Goal: Entertainment & Leisure: Consume media (video, audio)

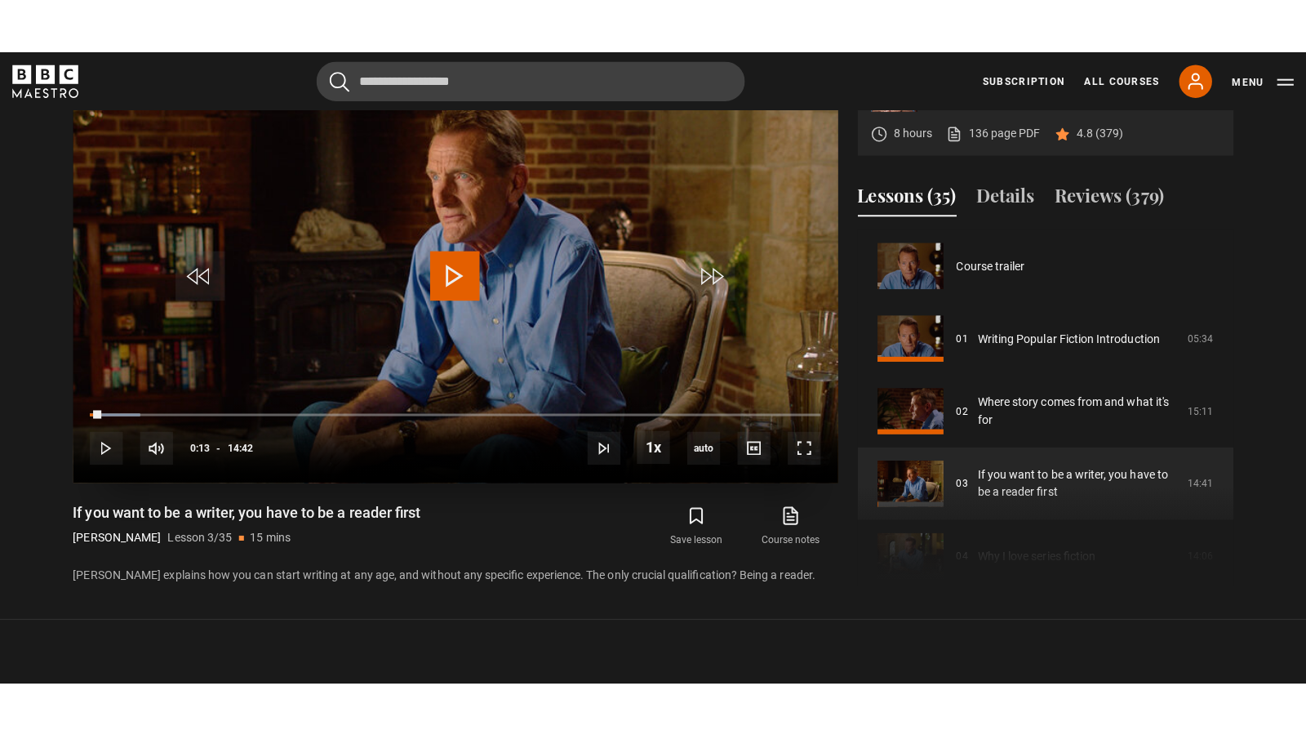
scroll to position [144, 0]
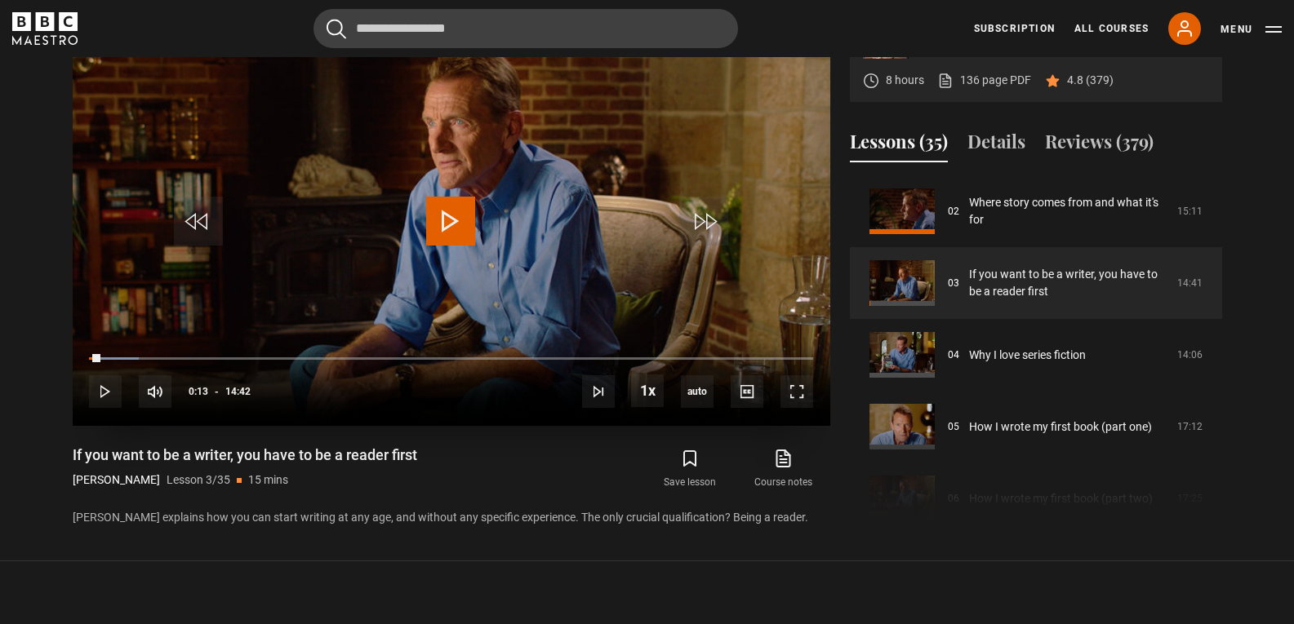
click at [448, 220] on span "Video Player" at bounding box center [450, 221] width 49 height 49
click at [791, 393] on span "Video Player" at bounding box center [796, 391] width 33 height 33
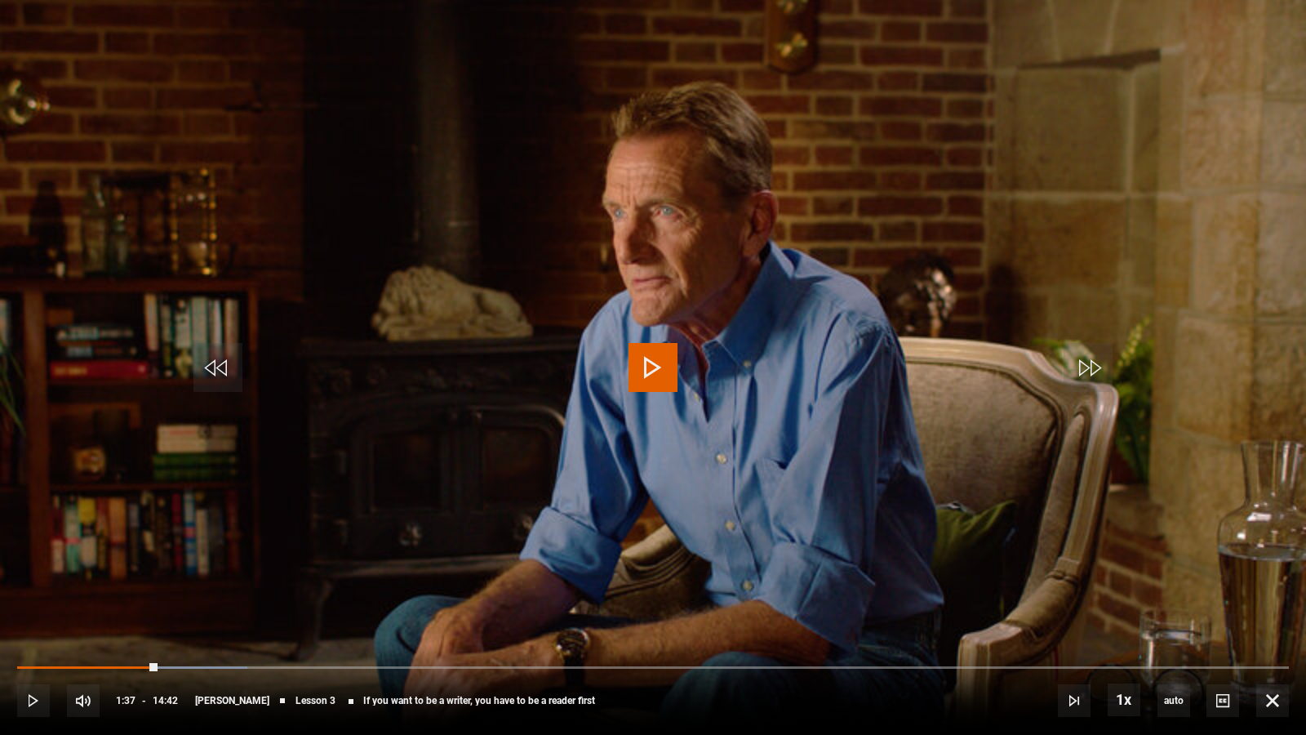
click at [229, 423] on video "Video Player" at bounding box center [653, 367] width 1306 height 735
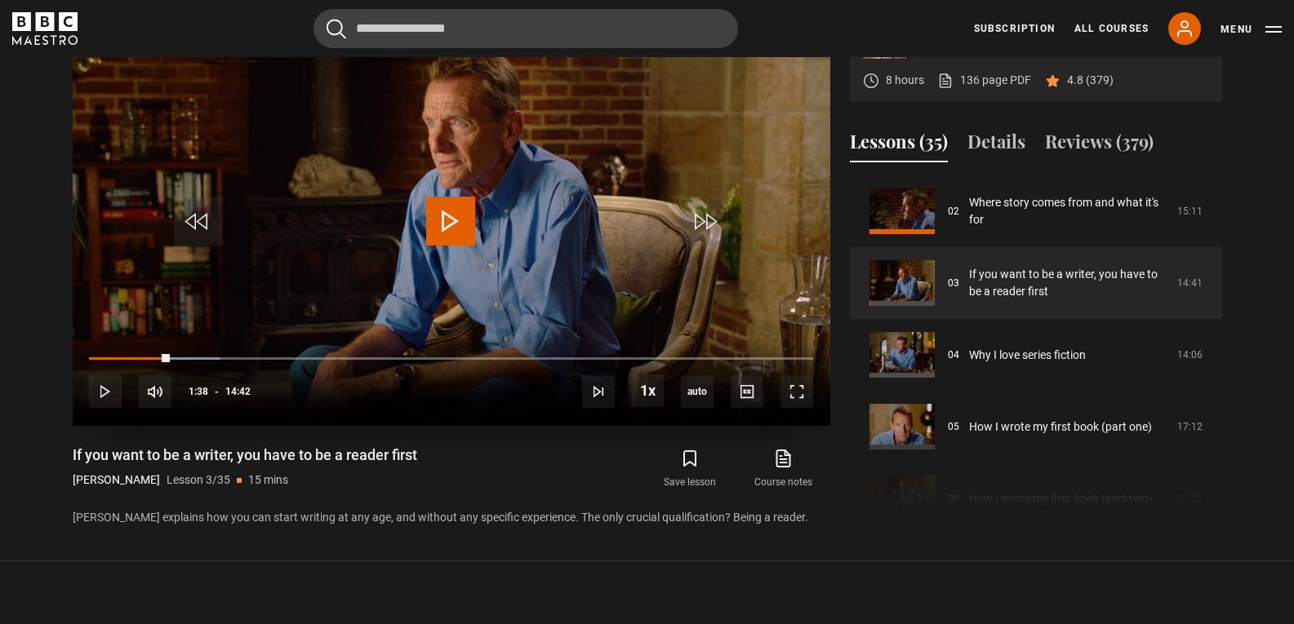
click at [451, 220] on span "Video Player" at bounding box center [450, 221] width 49 height 49
click at [790, 384] on span "Video Player" at bounding box center [796, 391] width 33 height 33
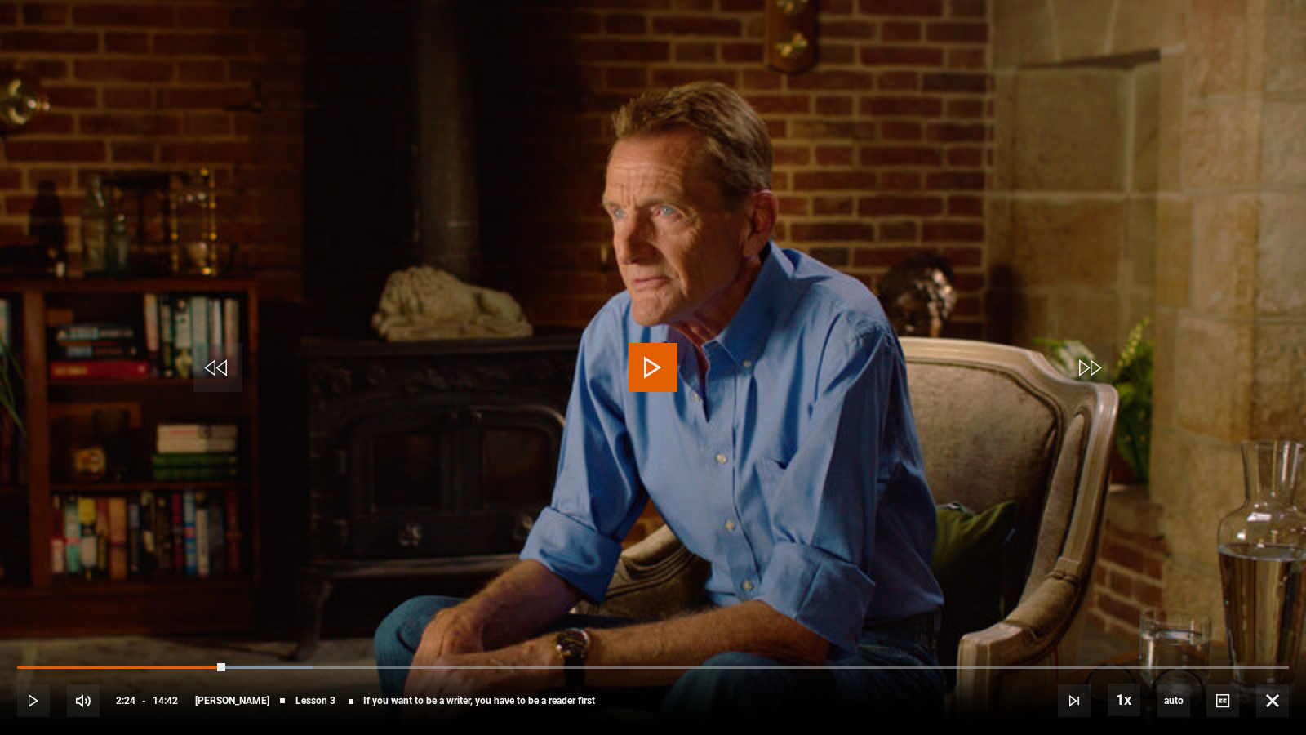
click at [655, 368] on span "Video Player" at bounding box center [652, 367] width 49 height 49
click at [646, 369] on span "Video Player" at bounding box center [652, 367] width 49 height 49
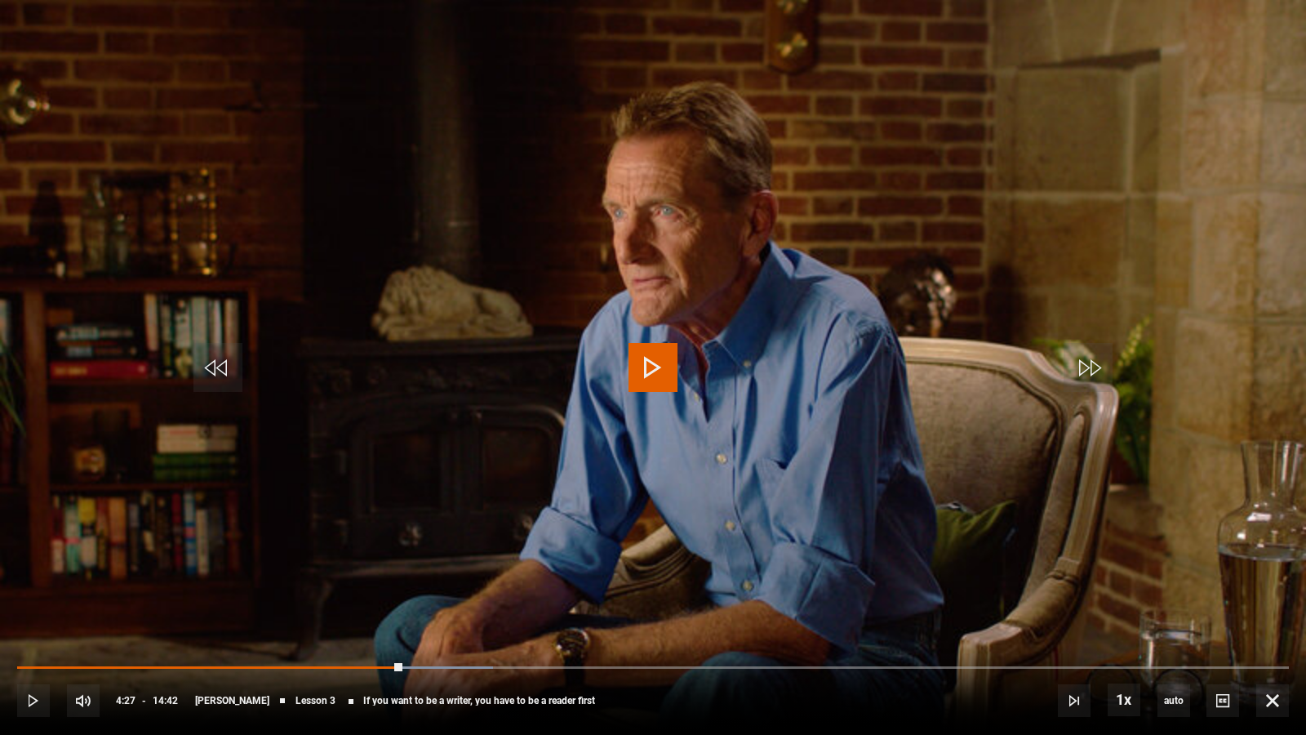
click at [646, 369] on span "Video Player" at bounding box center [652, 367] width 49 height 49
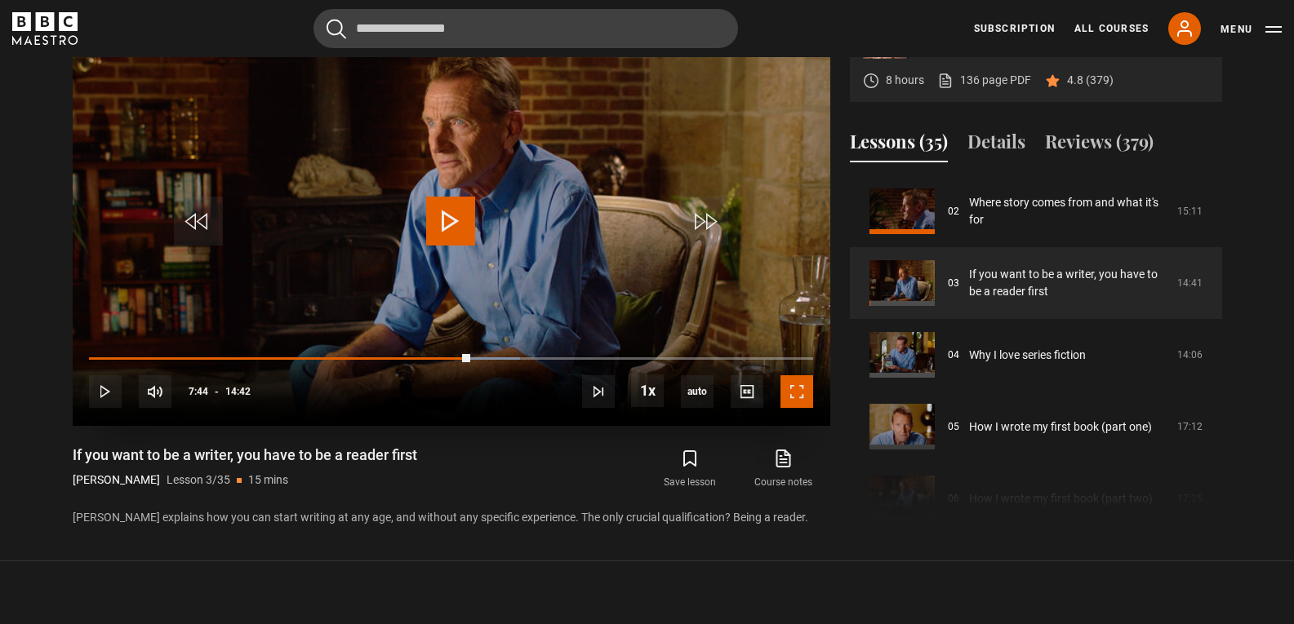
click at [797, 399] on span "Video Player" at bounding box center [796, 391] width 33 height 33
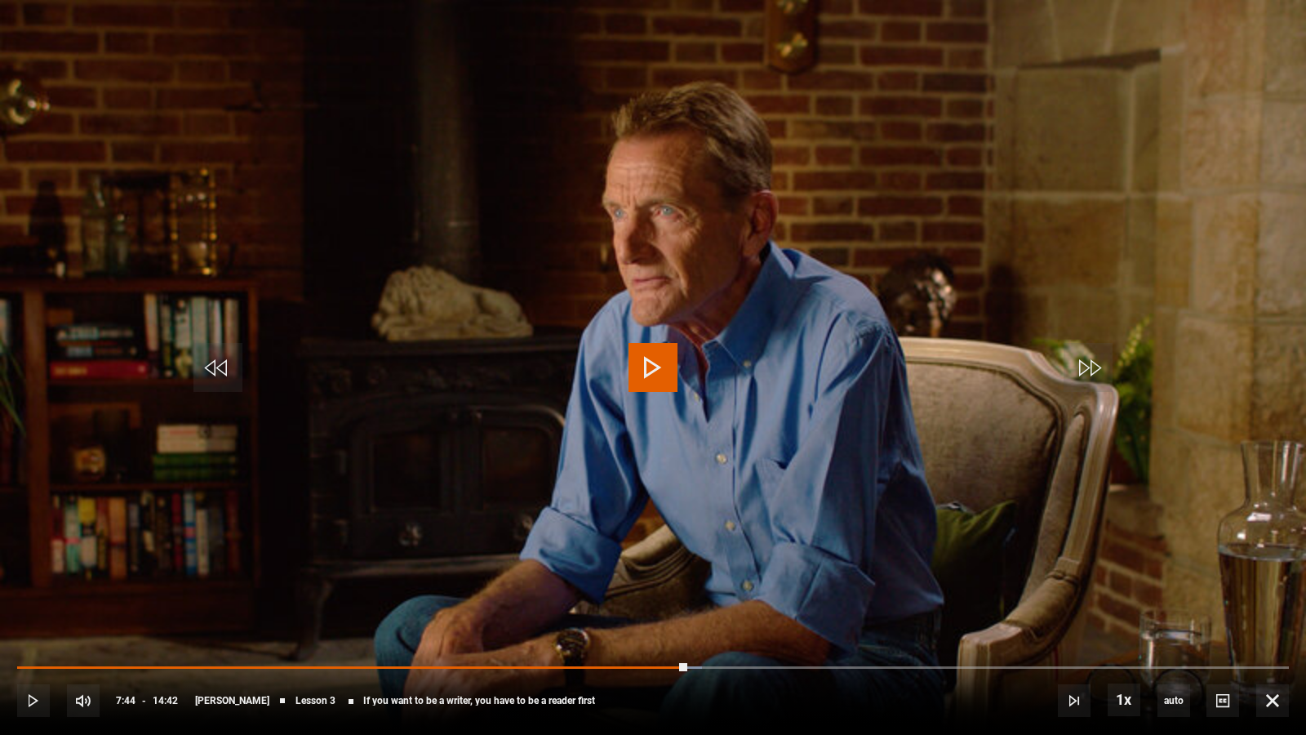
click at [649, 374] on span "Video Player" at bounding box center [652, 367] width 49 height 49
click at [655, 363] on span "Video Player" at bounding box center [652, 367] width 49 height 49
click at [642, 506] on video "Video Player" at bounding box center [653, 367] width 1306 height 735
drag, startPoint x: 646, startPoint y: 379, endPoint x: 650, endPoint y: 371, distance: 8.4
click at [647, 376] on span "Video Player" at bounding box center [652, 367] width 49 height 49
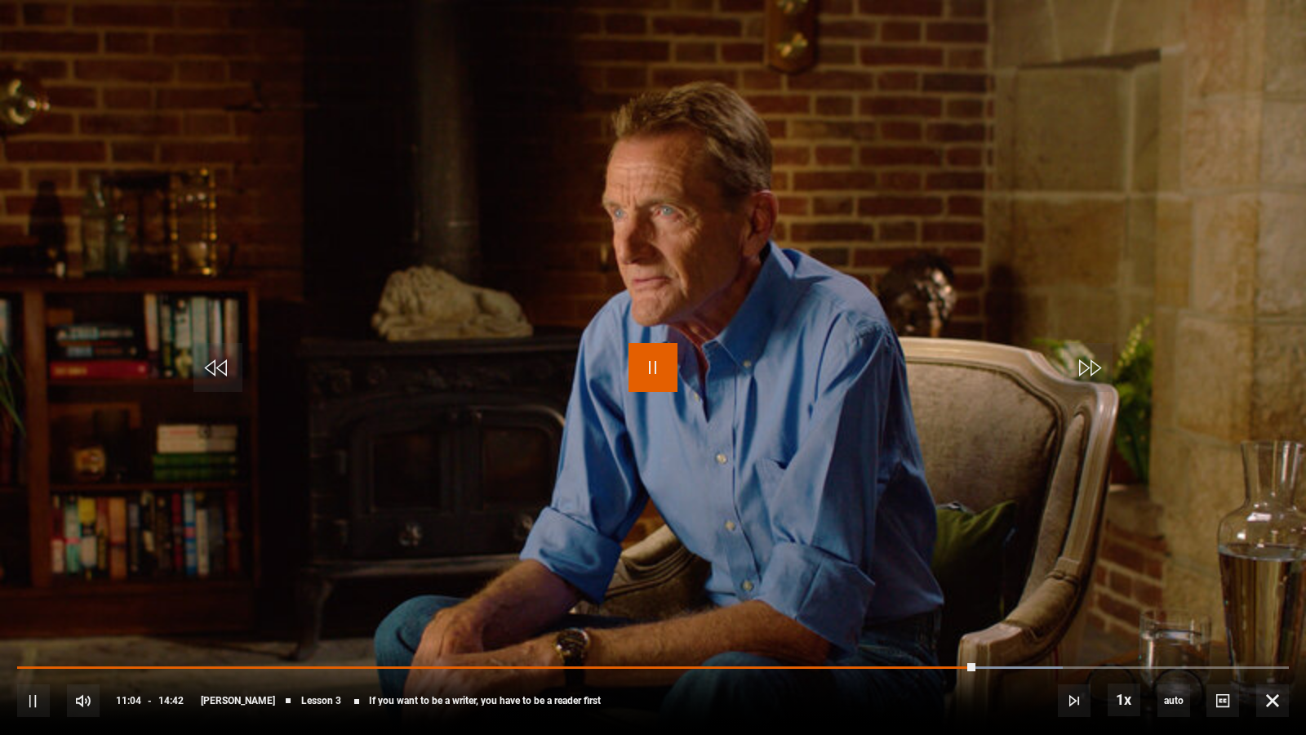
click at [649, 362] on span "Video Player" at bounding box center [652, 367] width 49 height 49
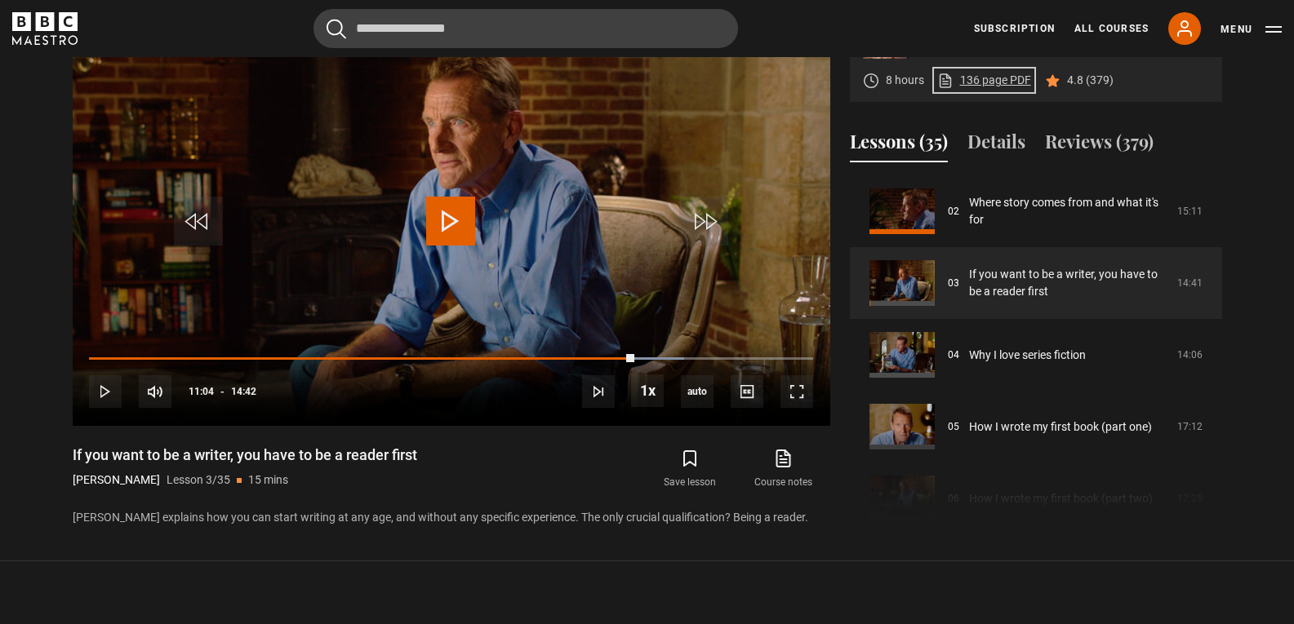
click at [963, 75] on link "136 page PDF (opens in new tab)" at bounding box center [984, 80] width 94 height 17
click at [787, 388] on span "Video Player" at bounding box center [796, 391] width 33 height 33
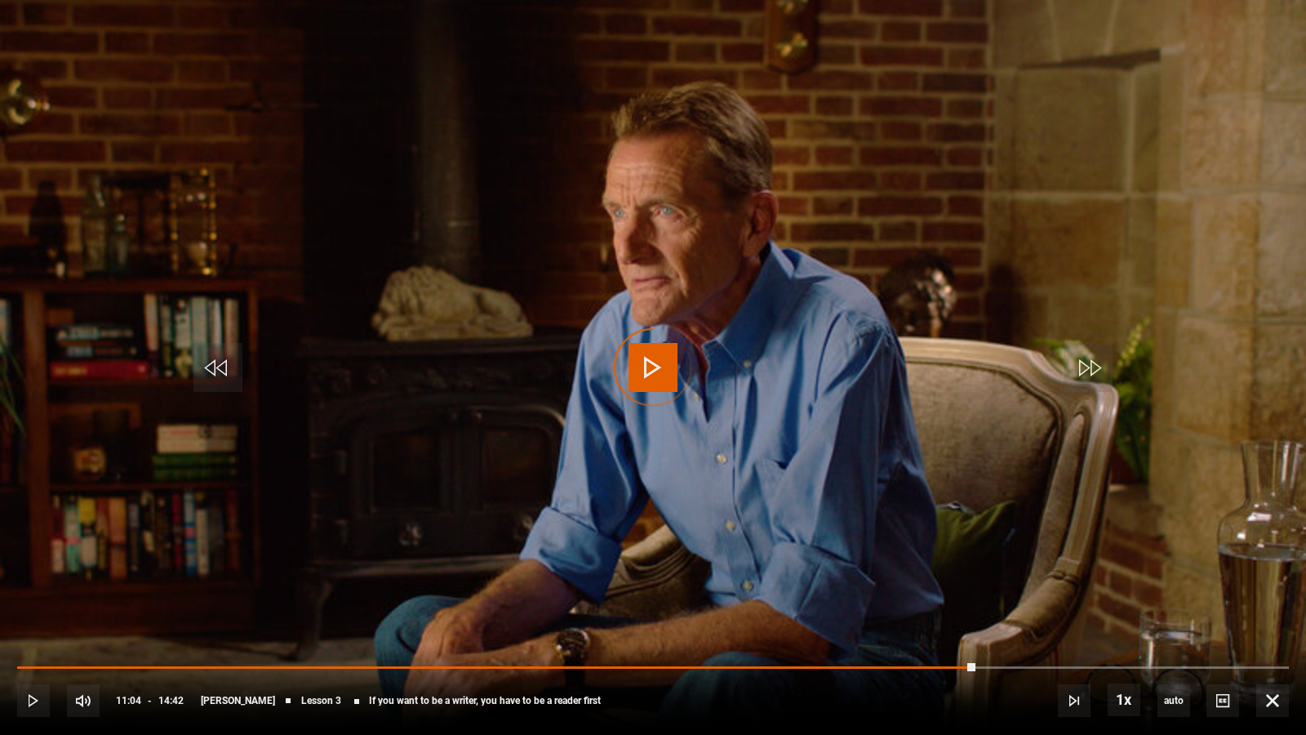
click at [649, 375] on div "Video Player is loading." at bounding box center [653, 367] width 82 height 82
click at [659, 368] on span "Video Player" at bounding box center [652, 367] width 49 height 49
click at [650, 368] on span "Video Player" at bounding box center [652, 367] width 49 height 49
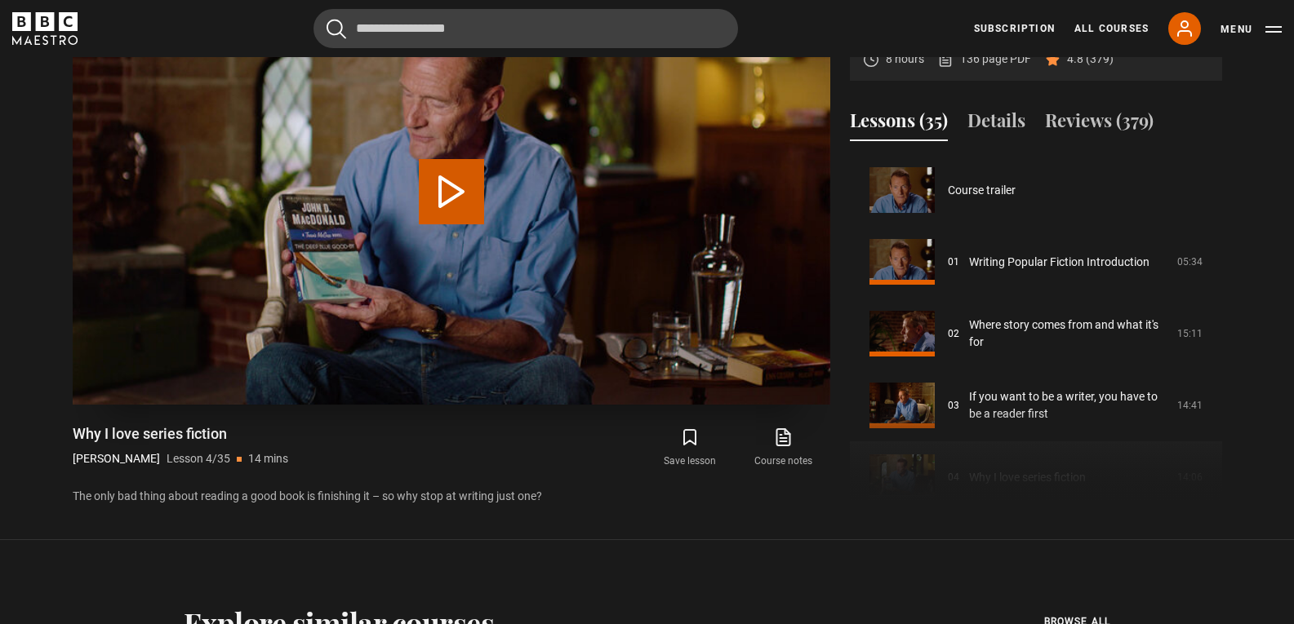
scroll to position [215, 0]
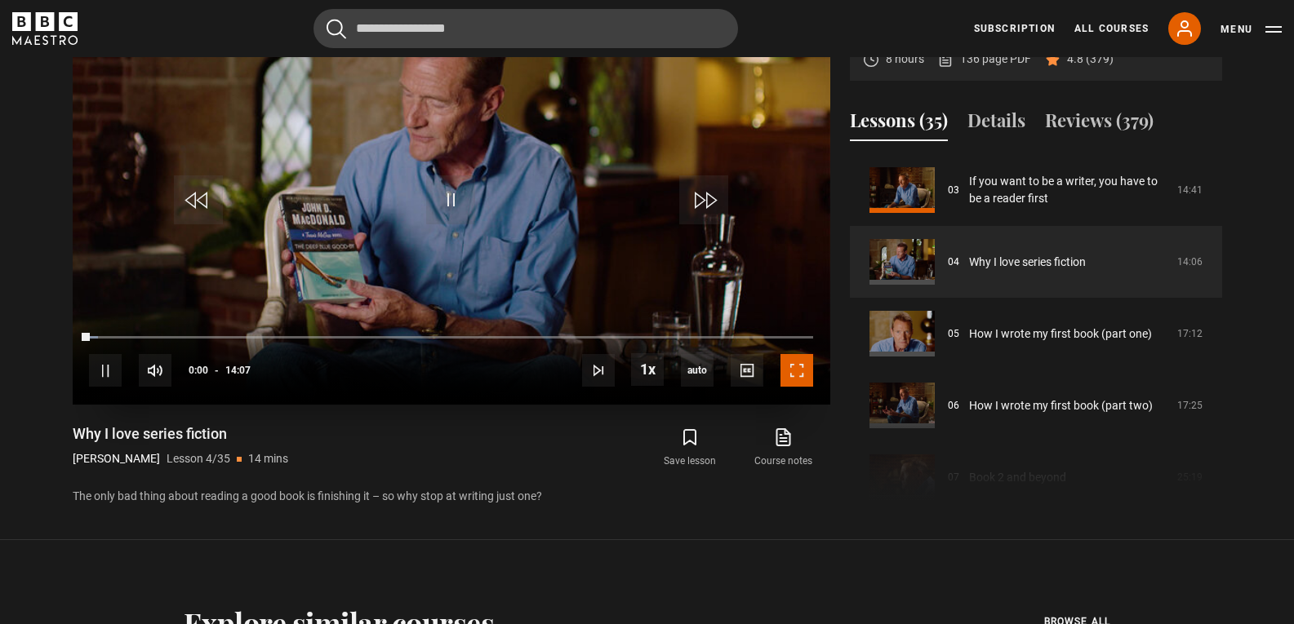
click at [795, 375] on span "Video Player" at bounding box center [796, 370] width 33 height 33
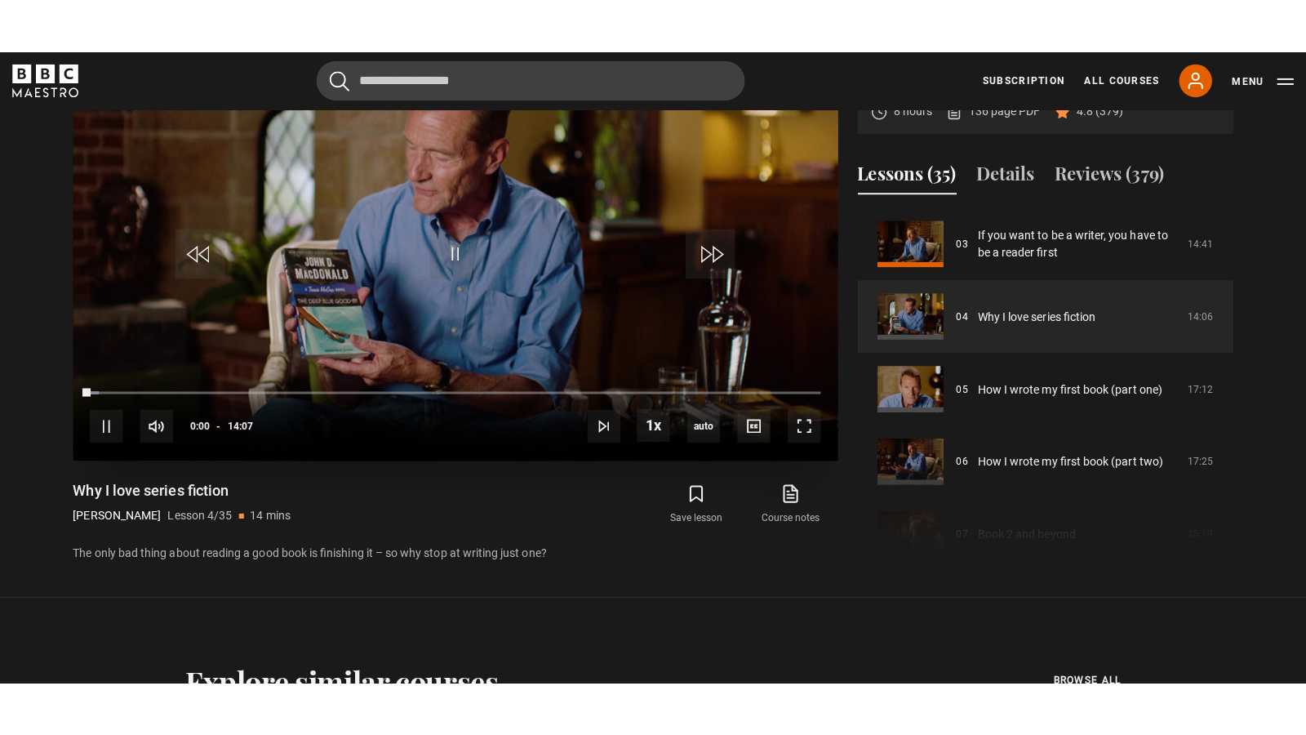
scroll to position [721, 0]
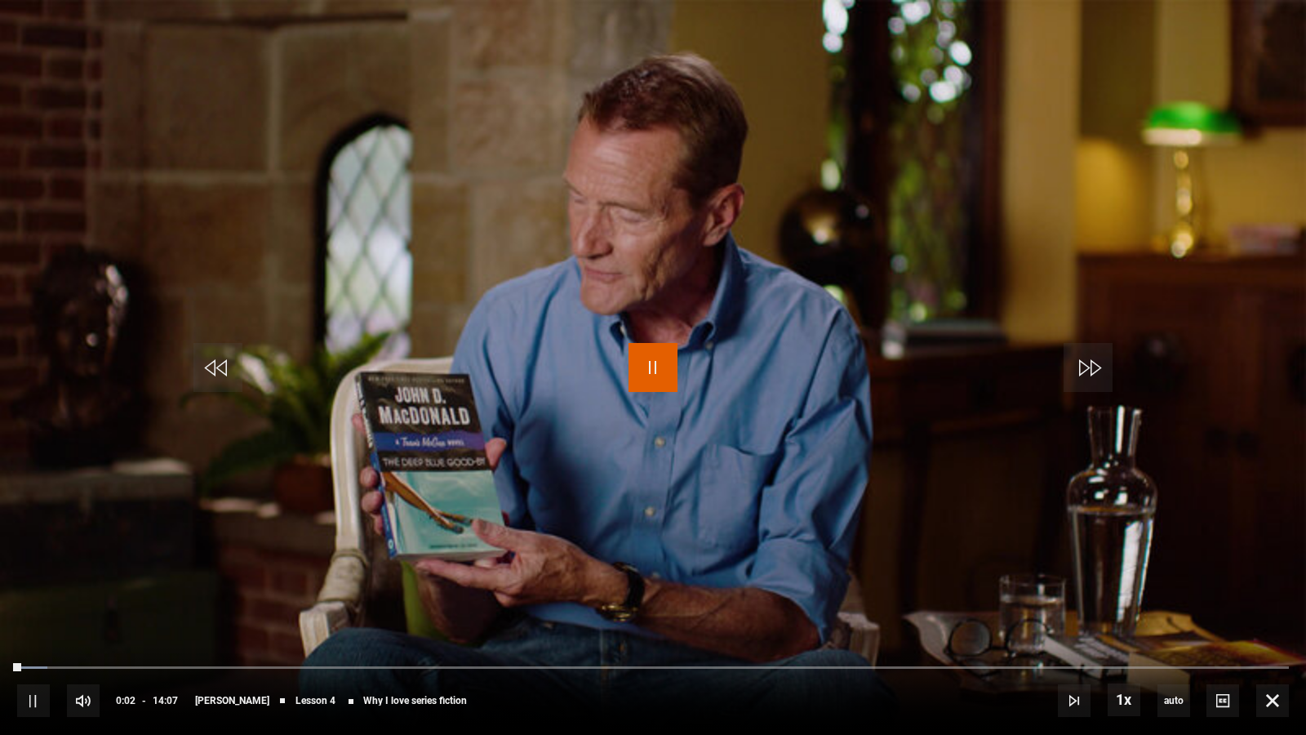
click at [655, 362] on span "Video Player" at bounding box center [652, 367] width 49 height 49
click at [650, 370] on span "Video Player" at bounding box center [652, 367] width 49 height 49
click at [655, 368] on span "Video Player" at bounding box center [652, 367] width 49 height 49
click at [639, 362] on span "Video Player" at bounding box center [652, 367] width 49 height 49
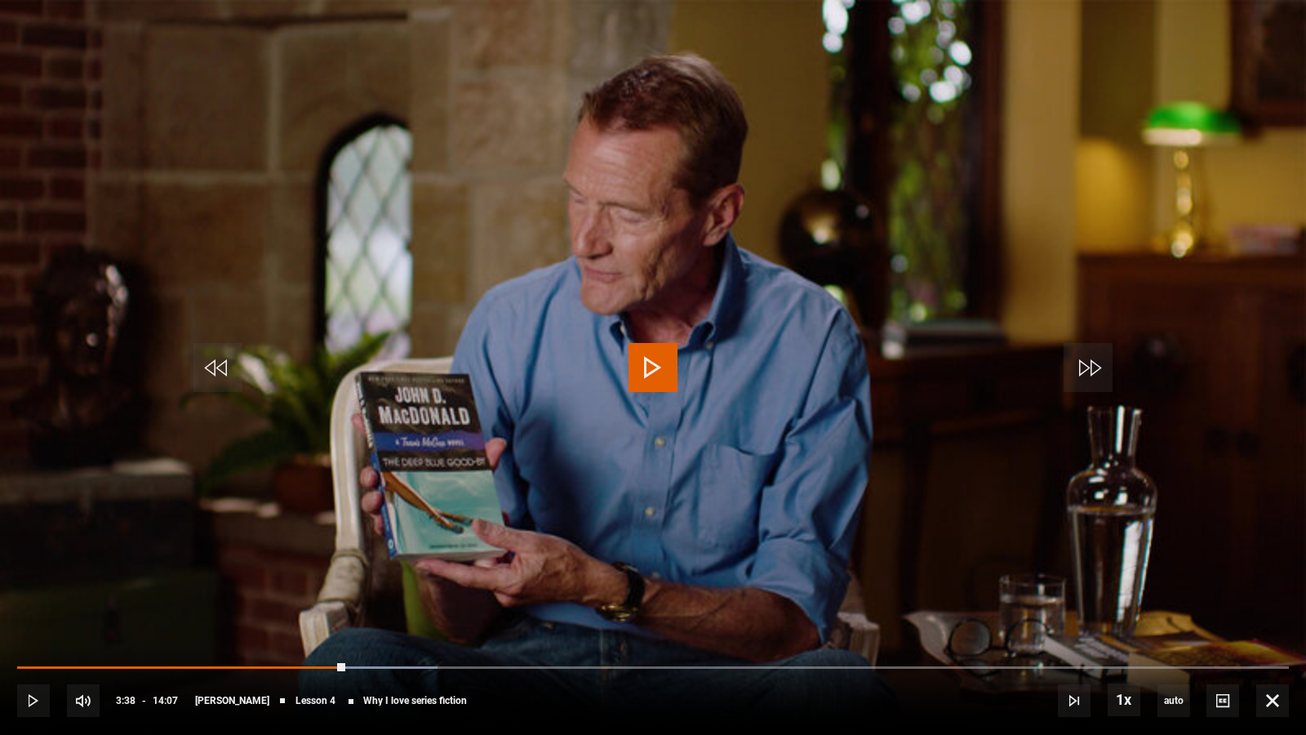
click at [650, 382] on span "Video Player" at bounding box center [652, 367] width 49 height 49
click at [660, 360] on span "Video Player" at bounding box center [652, 367] width 49 height 49
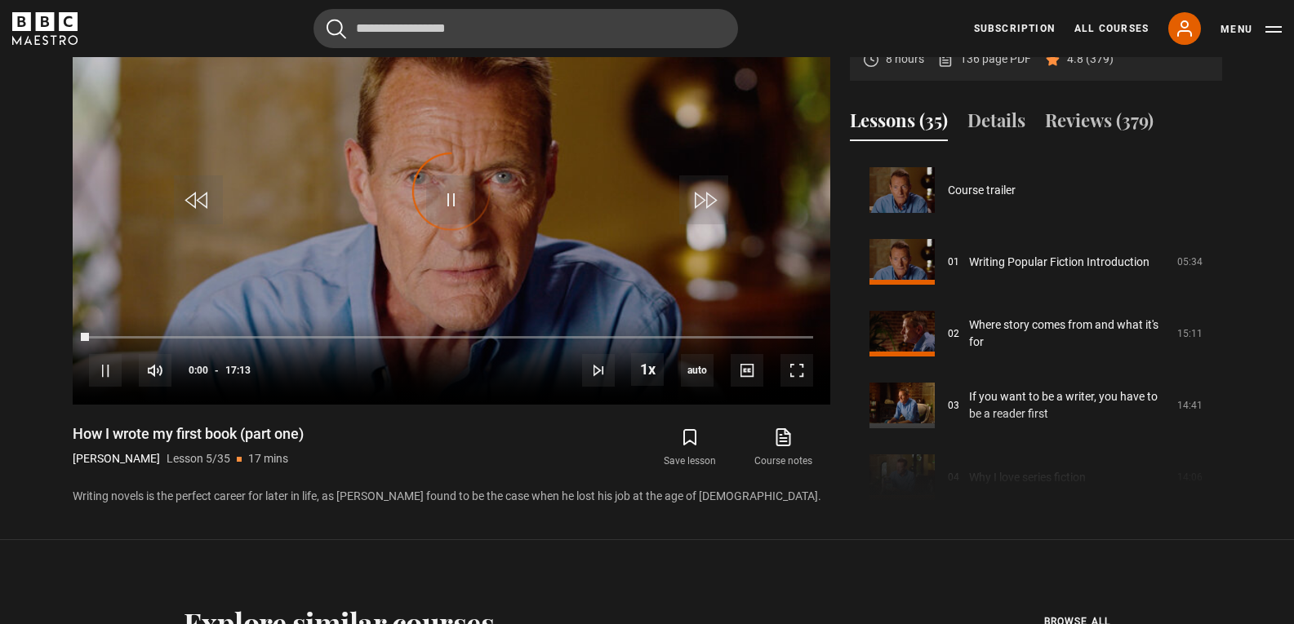
scroll to position [287, 0]
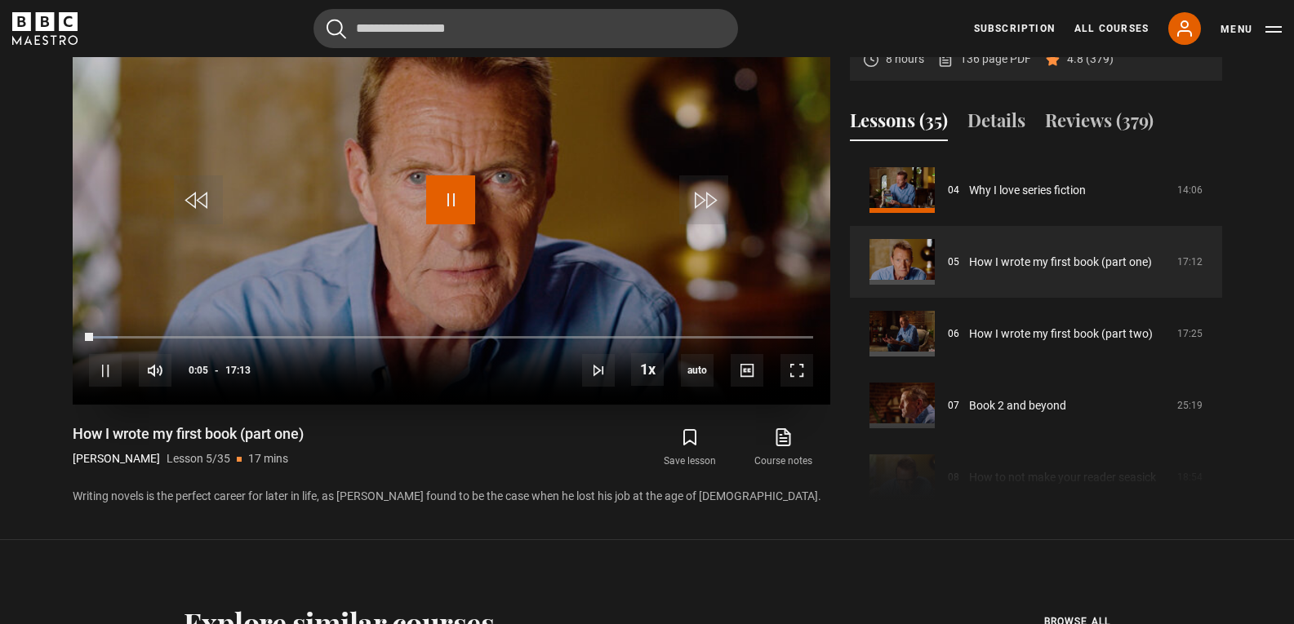
click at [455, 198] on span "Video Player" at bounding box center [450, 199] width 49 height 49
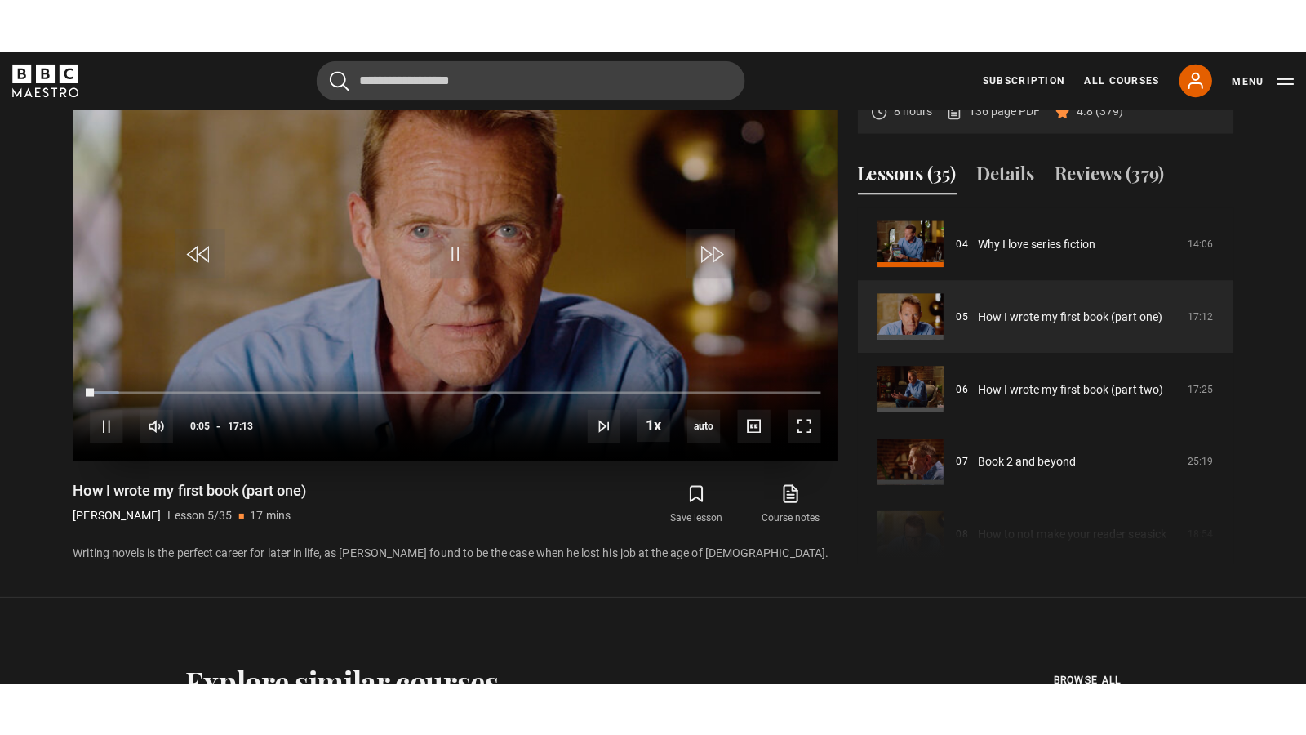
scroll to position [721, 0]
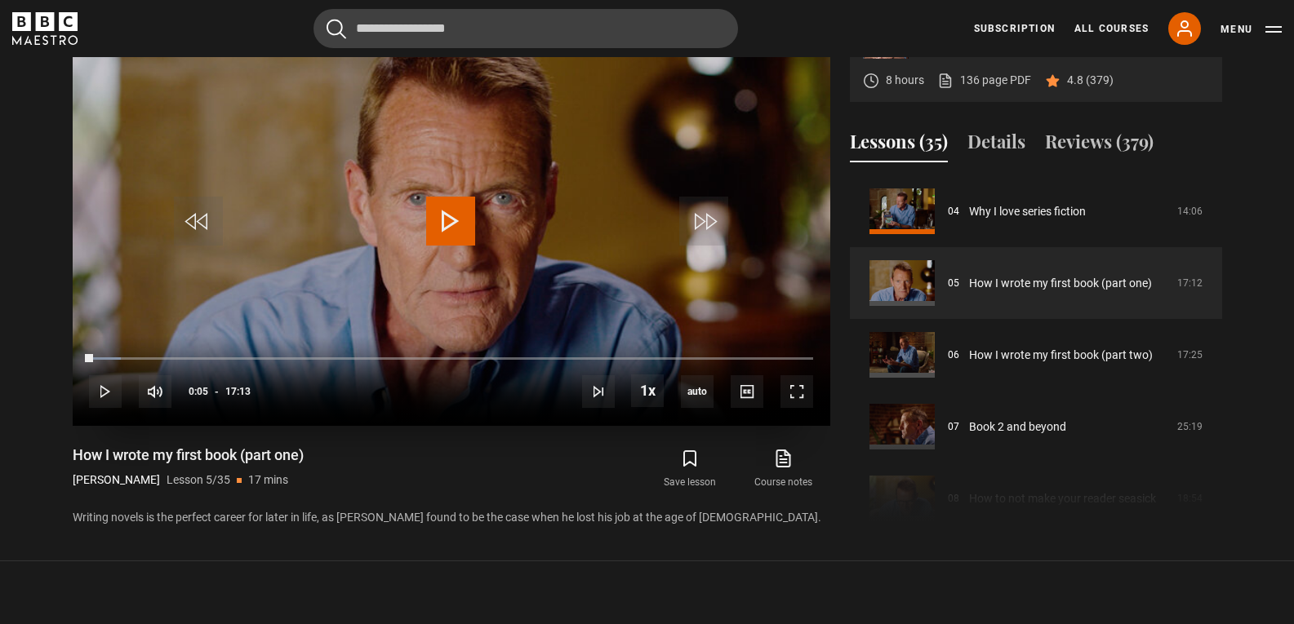
click at [436, 216] on span "Video Player" at bounding box center [450, 221] width 49 height 49
click at [801, 387] on span "Video Player" at bounding box center [796, 391] width 33 height 33
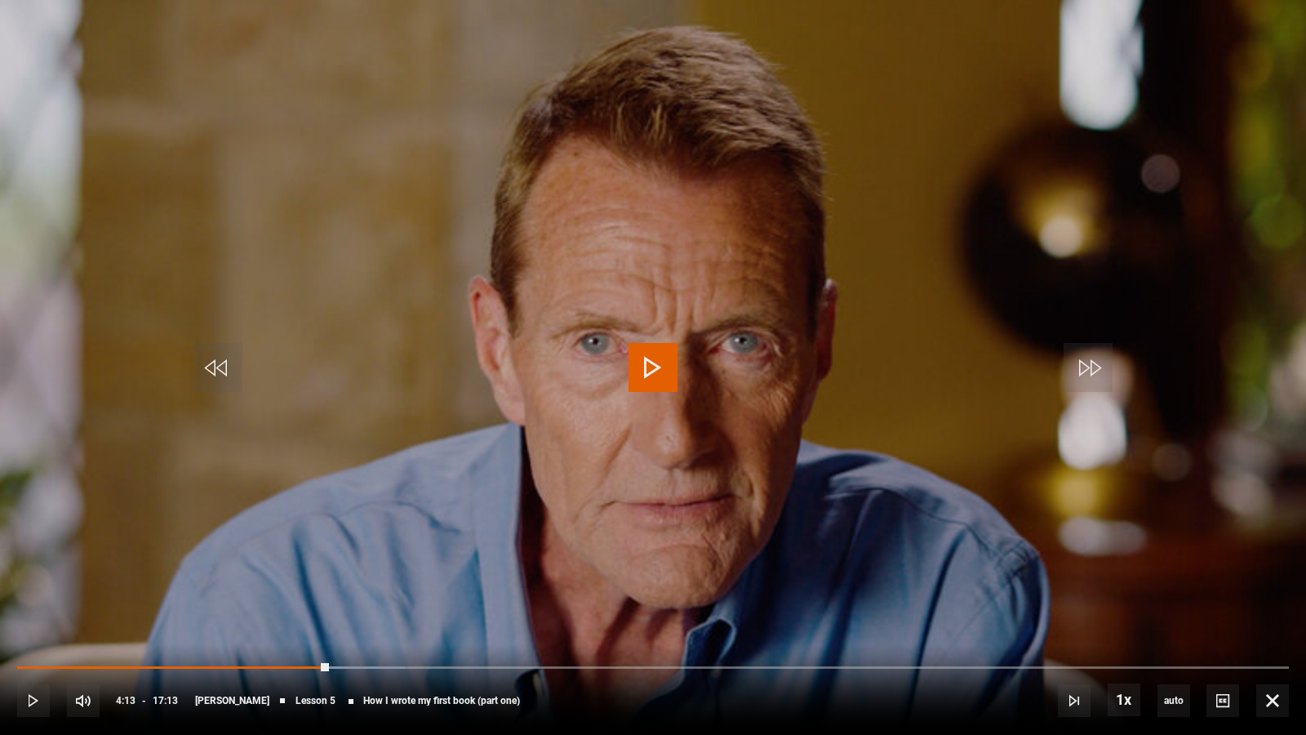
click at [649, 374] on span "Video Player" at bounding box center [652, 367] width 49 height 49
click at [666, 362] on span "Video Player" at bounding box center [652, 367] width 49 height 49
click at [653, 373] on span "Video Player" at bounding box center [652, 367] width 49 height 49
click at [663, 362] on span "Video Player" at bounding box center [652, 367] width 49 height 49
click at [487, 270] on video "Video Player" at bounding box center [653, 367] width 1306 height 735
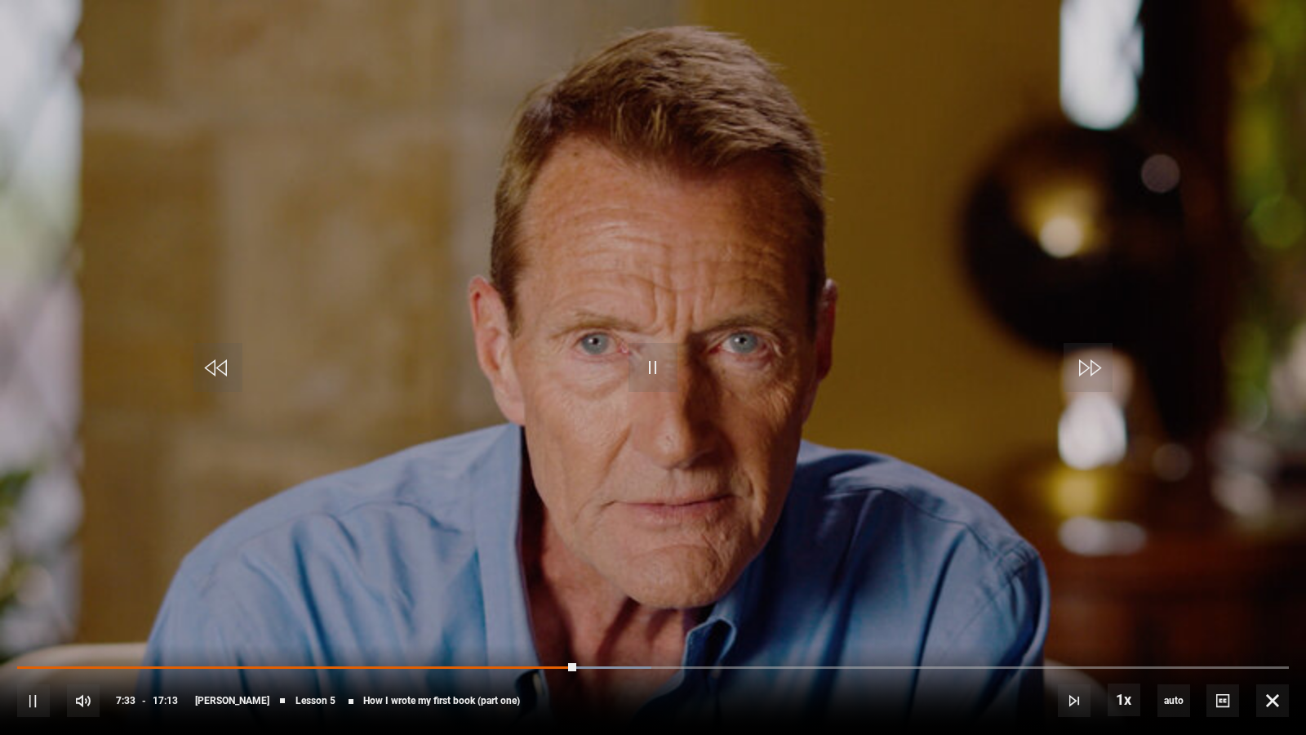
click at [491, 267] on video "Video Player" at bounding box center [653, 367] width 1306 height 735
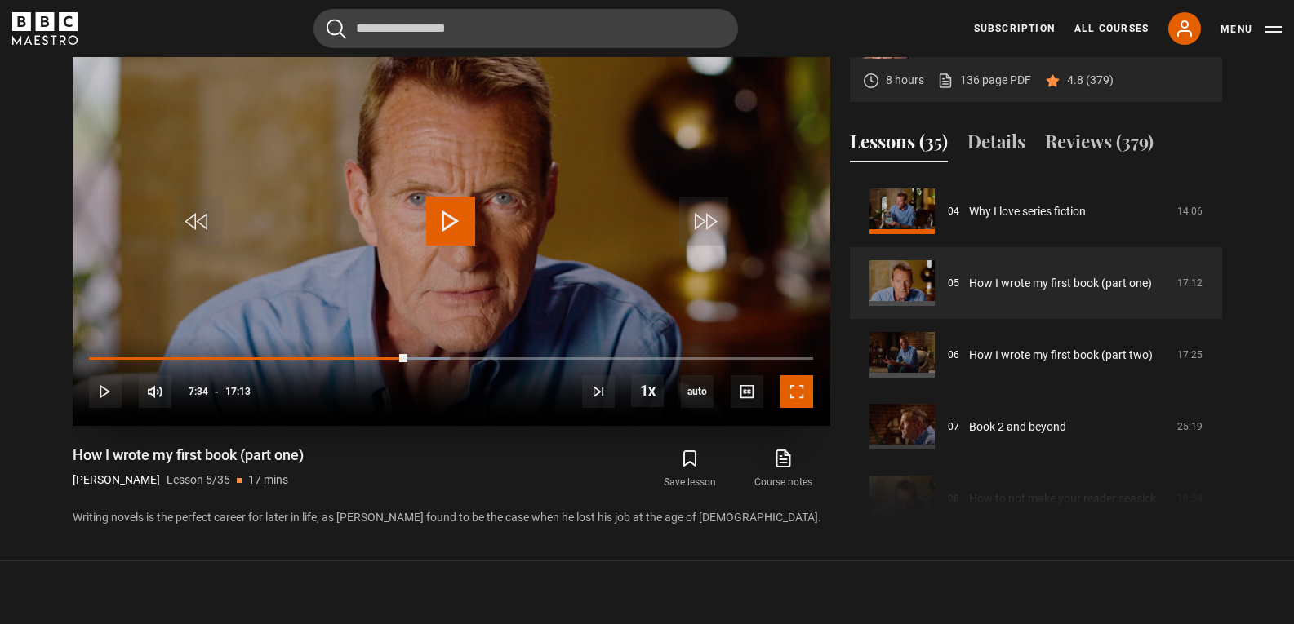
click at [802, 398] on span "Video Player" at bounding box center [796, 391] width 33 height 33
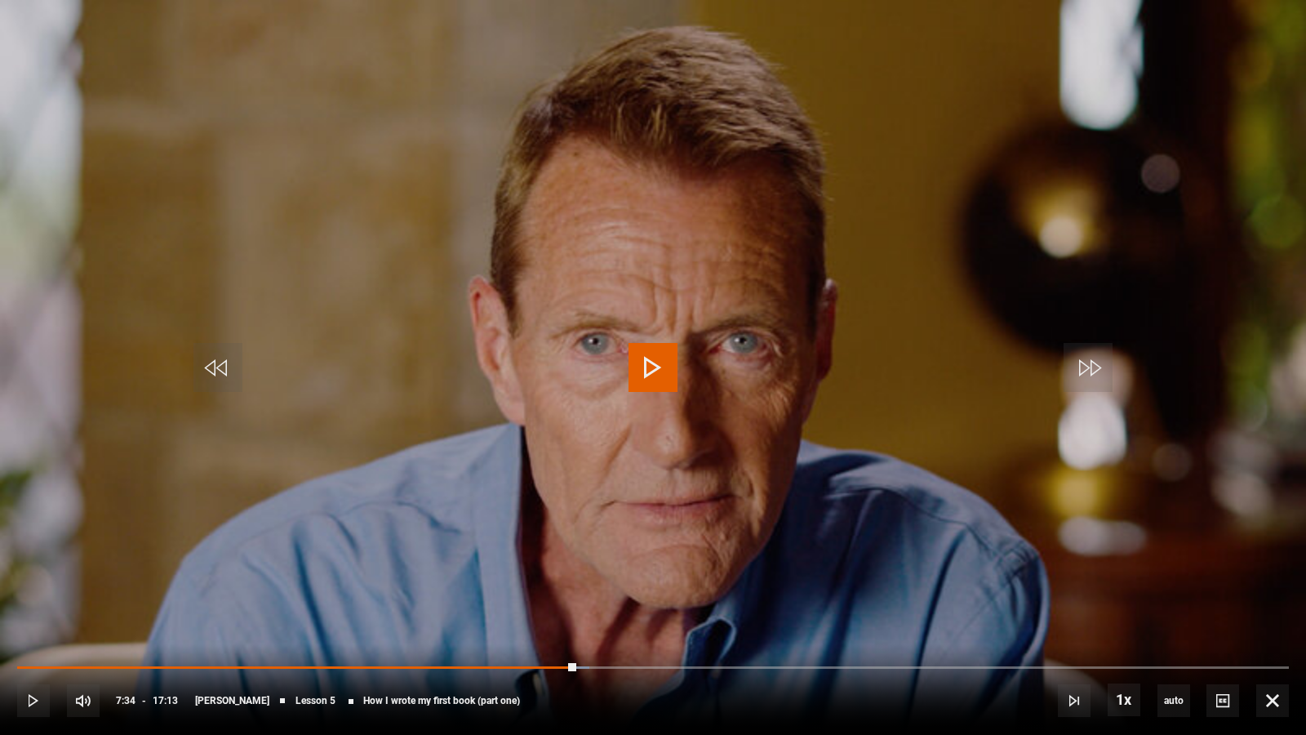
click at [666, 375] on span "Video Player" at bounding box center [652, 367] width 49 height 49
click at [640, 373] on span "Video Player" at bounding box center [652, 367] width 49 height 49
click at [642, 358] on span "Video Player" at bounding box center [652, 367] width 49 height 49
click at [651, 363] on span "Video Player" at bounding box center [652, 367] width 49 height 49
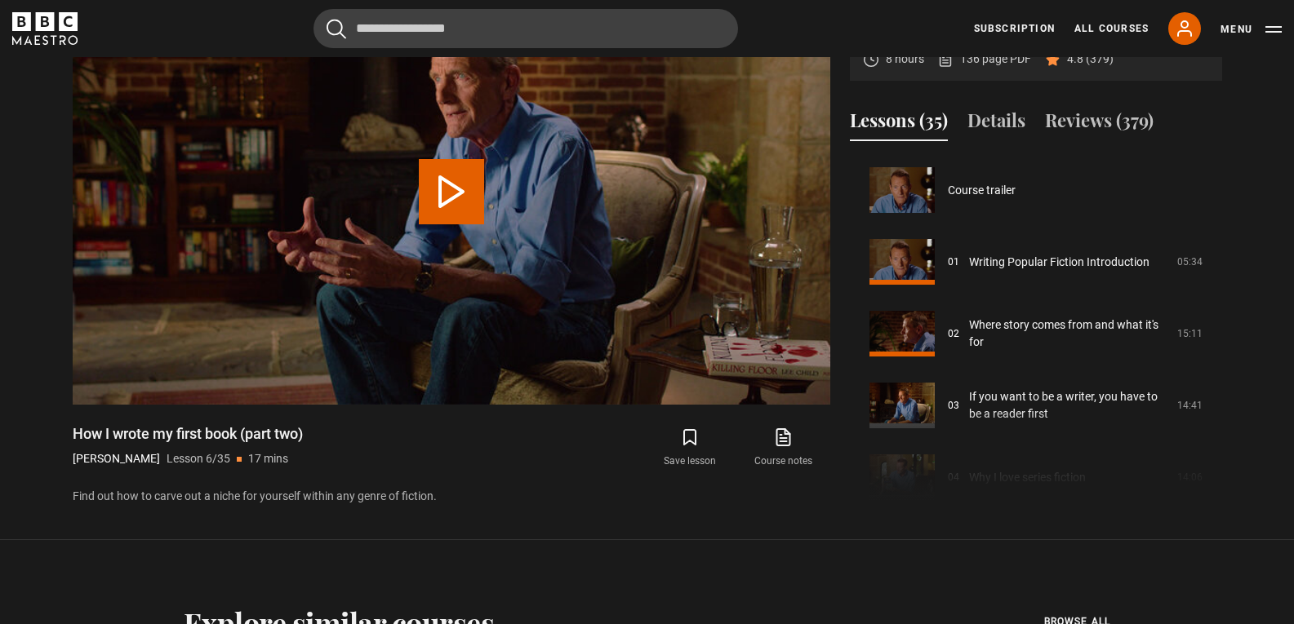
scroll to position [359, 0]
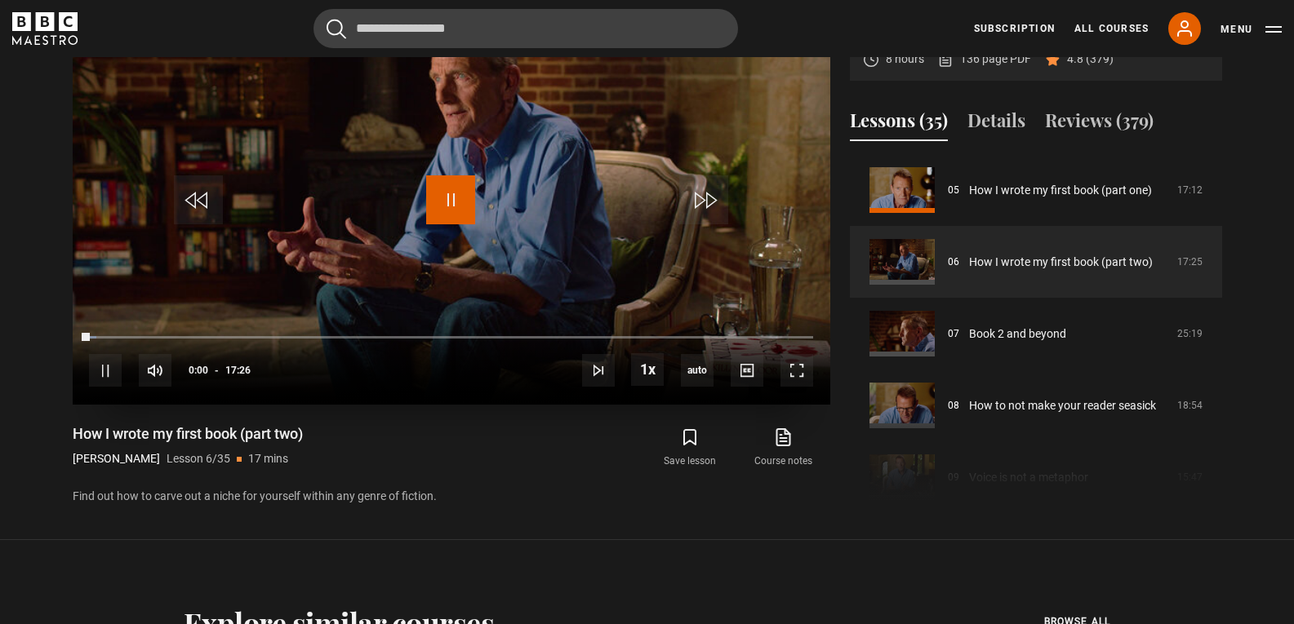
click at [451, 203] on span "Video Player" at bounding box center [450, 199] width 49 height 49
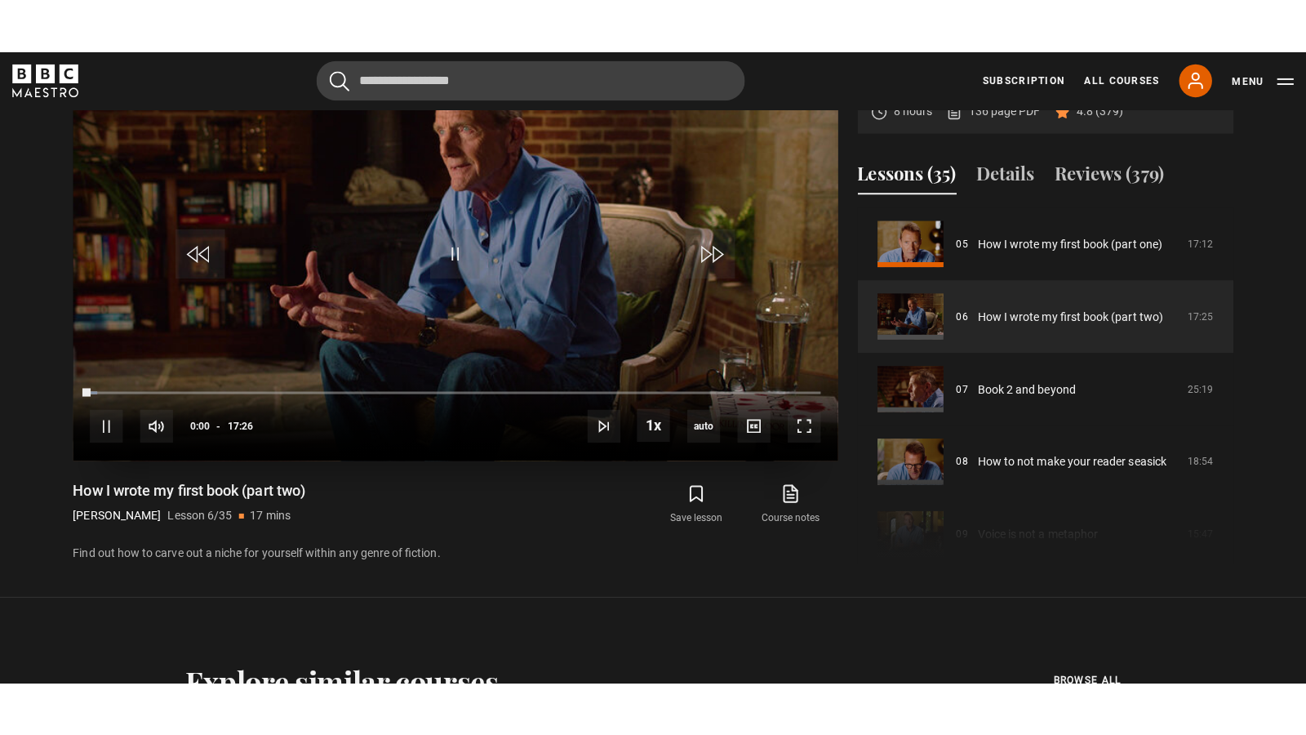
scroll to position [721, 0]
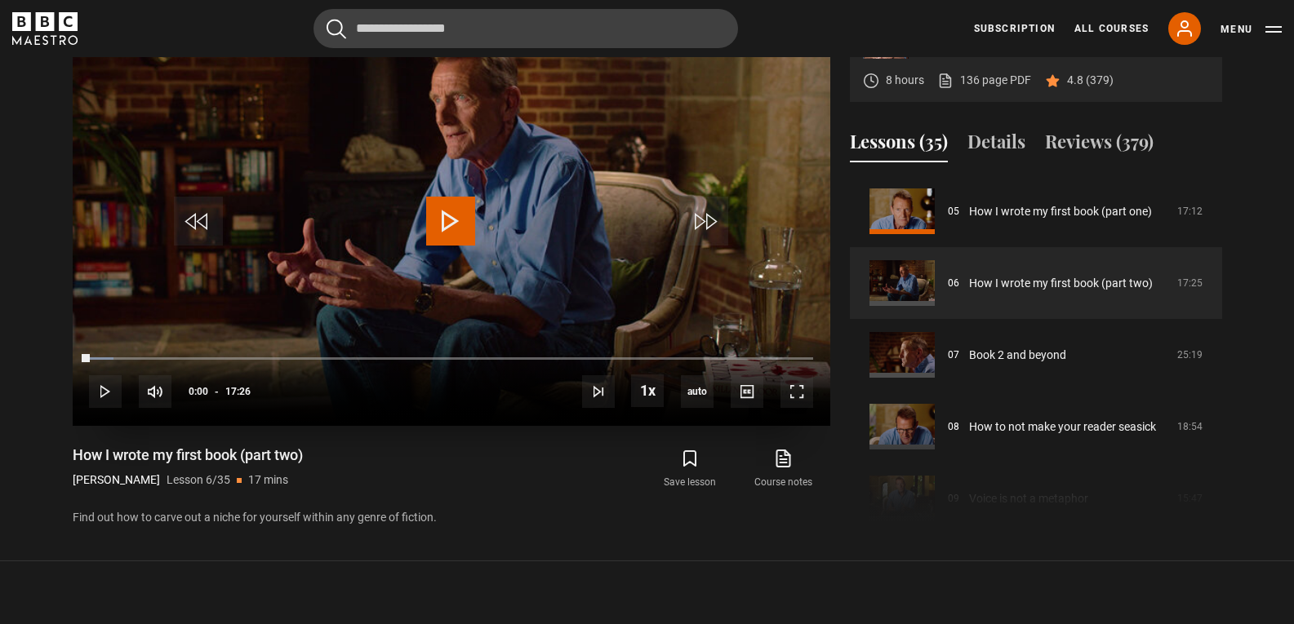
click at [445, 235] on span "Video Player" at bounding box center [450, 221] width 49 height 49
click at [799, 388] on span "Video Player" at bounding box center [796, 391] width 33 height 33
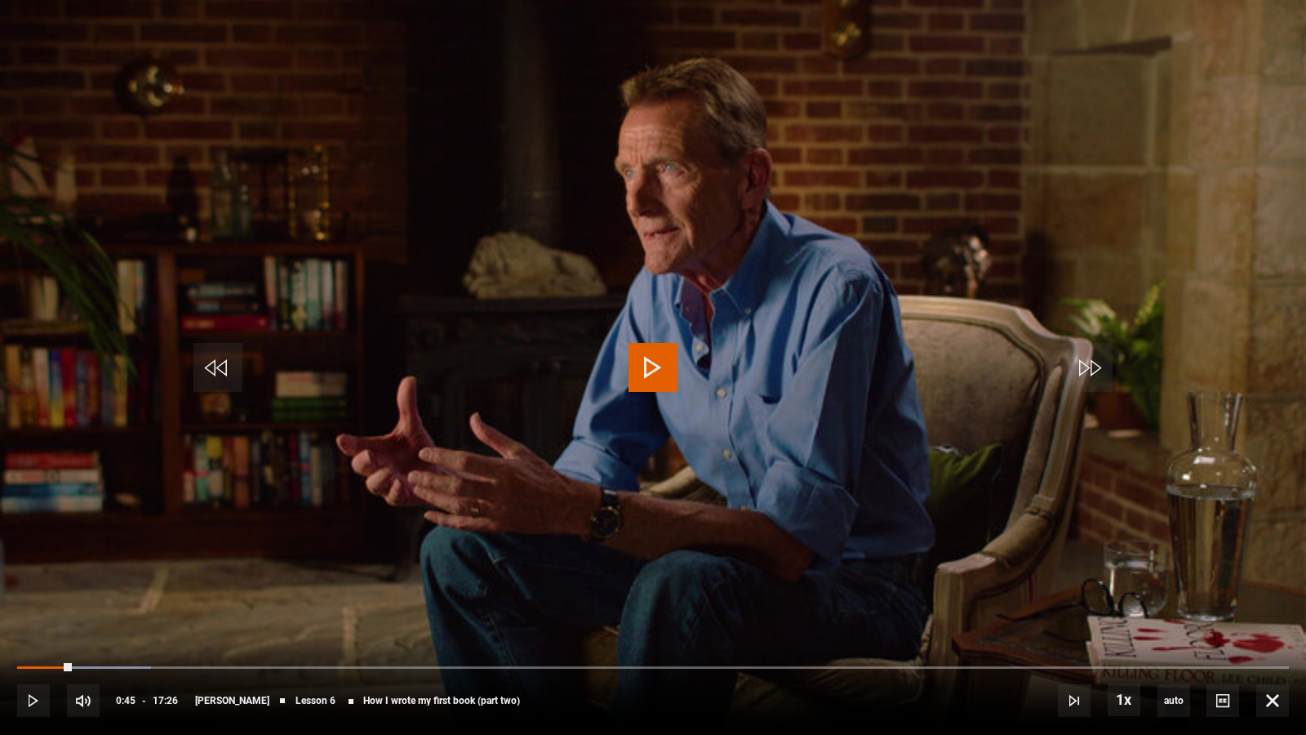
click at [658, 363] on span "Video Player" at bounding box center [652, 367] width 49 height 49
click at [668, 362] on span "Video Player" at bounding box center [652, 367] width 49 height 49
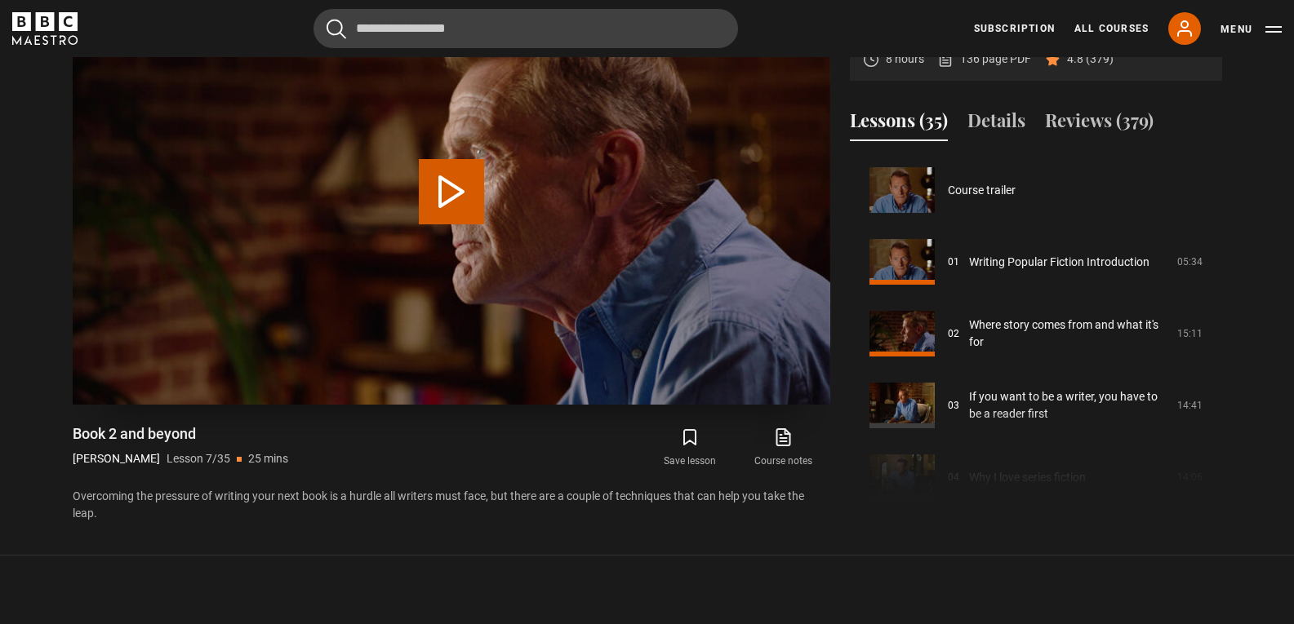
scroll to position [431, 0]
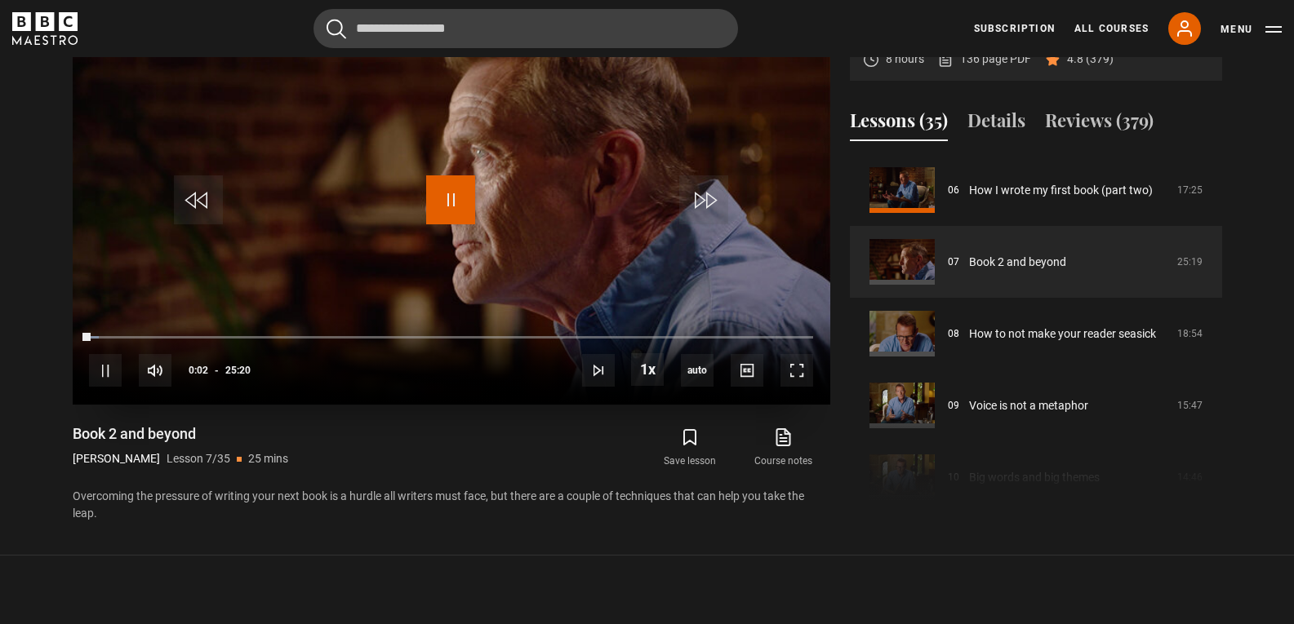
click at [455, 192] on span "Video Player" at bounding box center [450, 199] width 49 height 49
